Goal: Navigation & Orientation: Find specific page/section

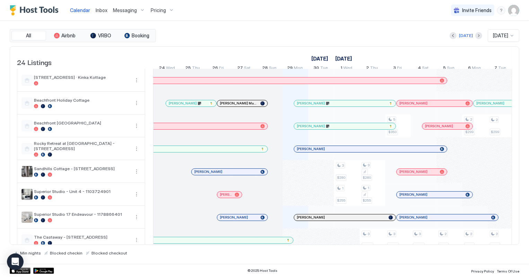
scroll to position [97, 0]
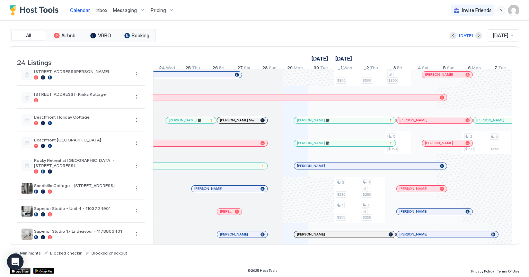
click at [94, 8] on div "Inbox" at bounding box center [101, 10] width 17 height 13
click at [100, 11] on span "Inbox" at bounding box center [102, 10] width 12 height 6
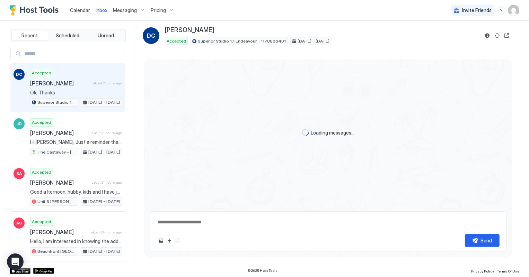
scroll to position [55, 0]
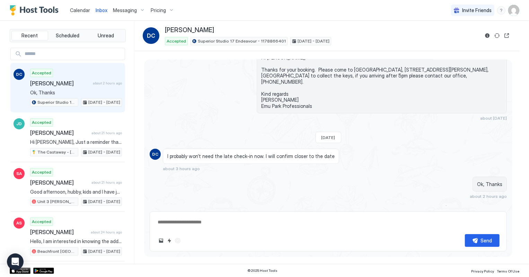
click at [79, 11] on span "Calendar" at bounding box center [80, 10] width 20 height 6
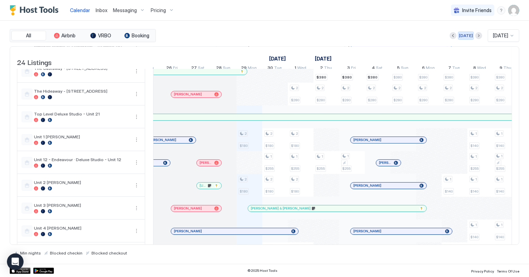
click at [464, 34] on div "[DATE]" at bounding box center [466, 36] width 14 height 6
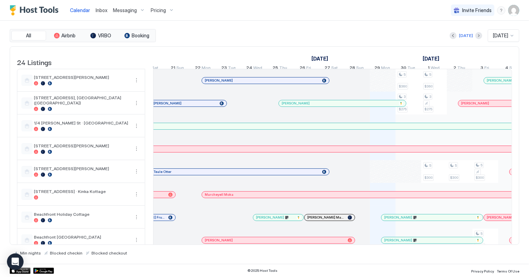
scroll to position [0, 141]
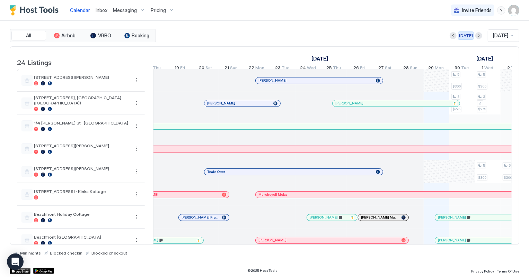
click at [462, 37] on div "[DATE]" at bounding box center [466, 36] width 14 height 6
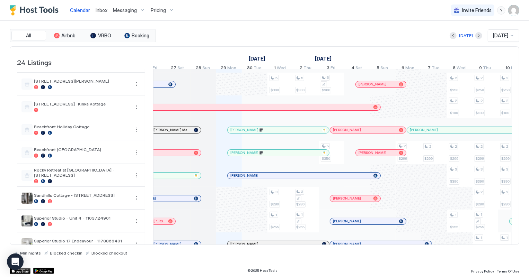
scroll to position [0, 0]
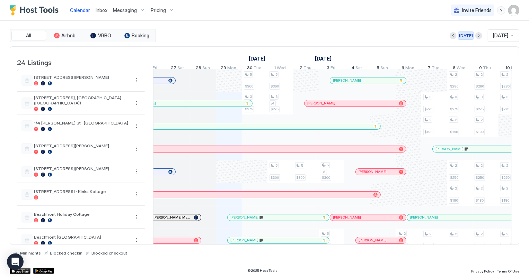
click at [465, 35] on div "[DATE]" at bounding box center [466, 36] width 14 height 6
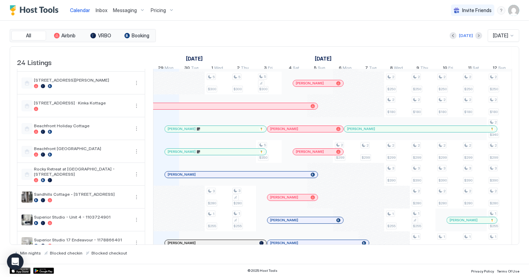
scroll to position [94, 0]
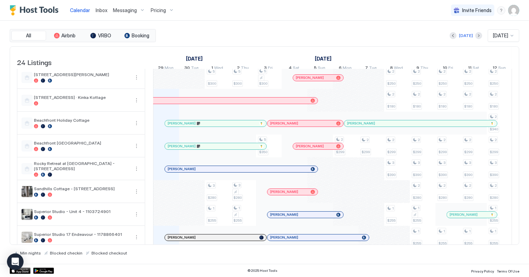
click at [100, 9] on span "Inbox" at bounding box center [102, 10] width 12 height 6
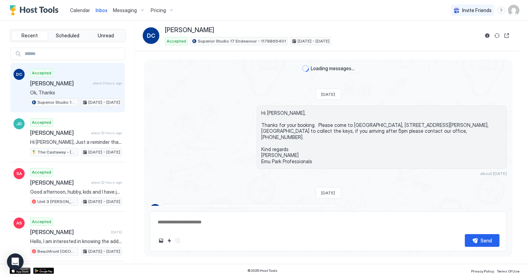
scroll to position [55, 0]
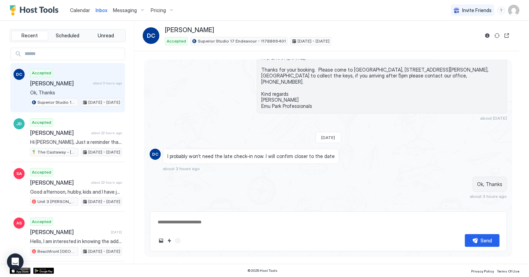
click at [81, 10] on span "Calendar" at bounding box center [80, 10] width 20 height 6
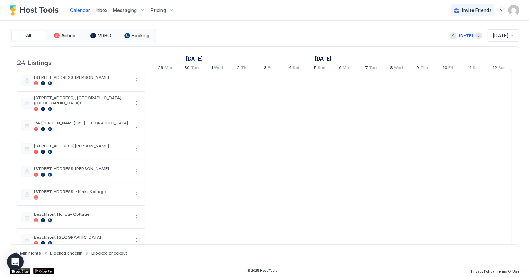
scroll to position [0, 384]
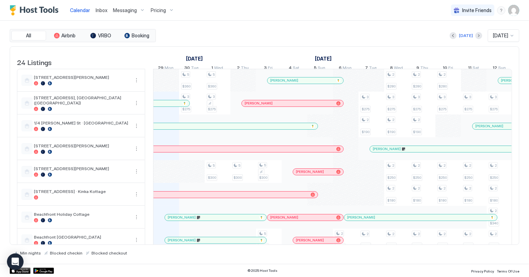
click at [103, 8] on span "Inbox" at bounding box center [102, 10] width 12 height 6
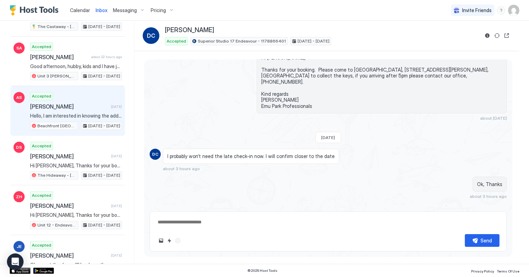
scroll to position [157, 0]
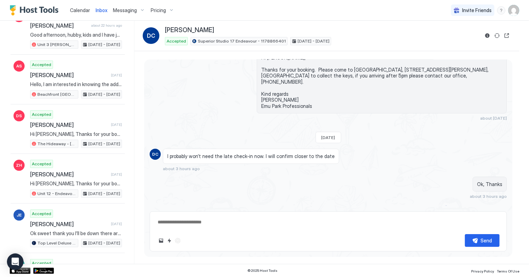
click at [85, 11] on span "Calendar" at bounding box center [80, 10] width 20 height 6
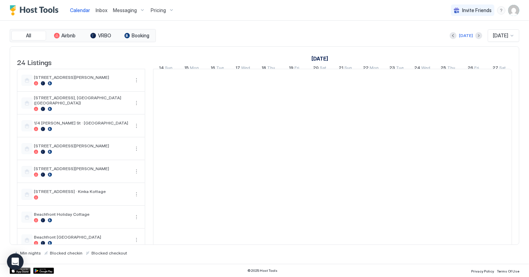
scroll to position [0, 384]
